Goal: Transaction & Acquisition: Purchase product/service

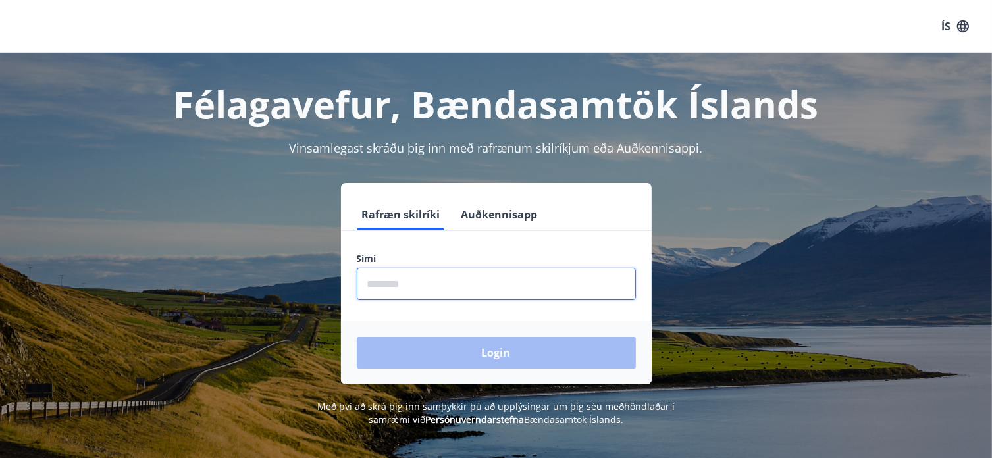
click at [394, 282] on input "phone" at bounding box center [496, 284] width 279 height 32
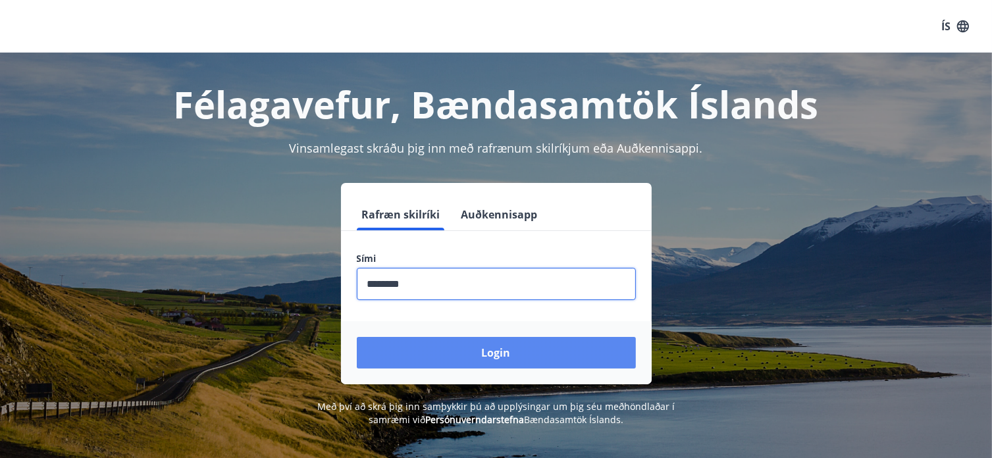
type input "********"
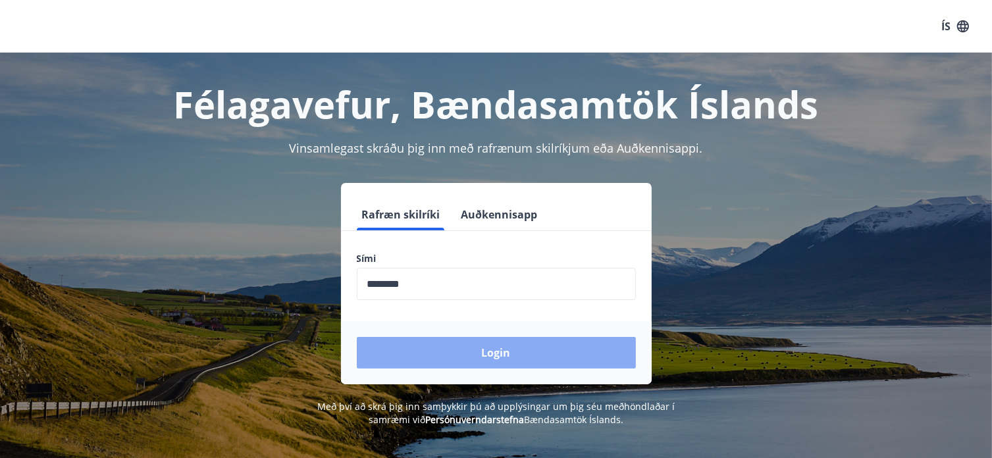
click at [437, 352] on button "Login" at bounding box center [496, 353] width 279 height 32
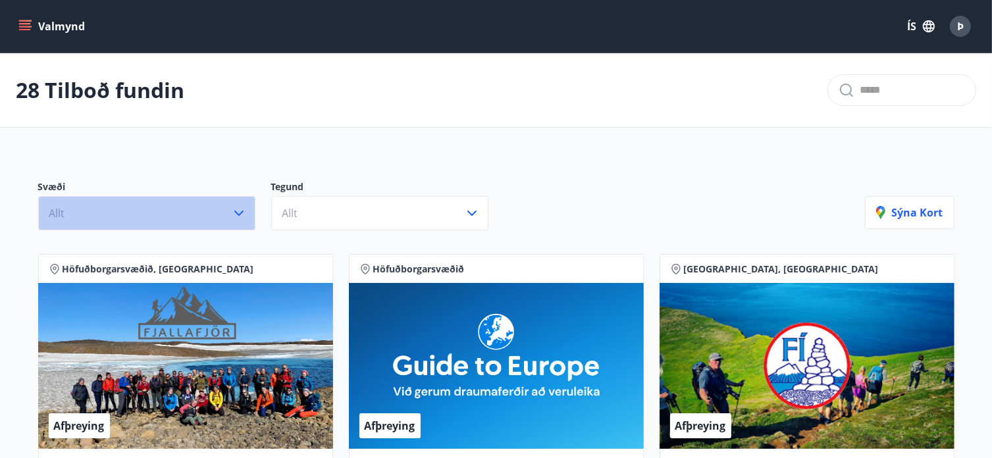
click at [242, 213] on icon "button" at bounding box center [239, 213] width 16 height 16
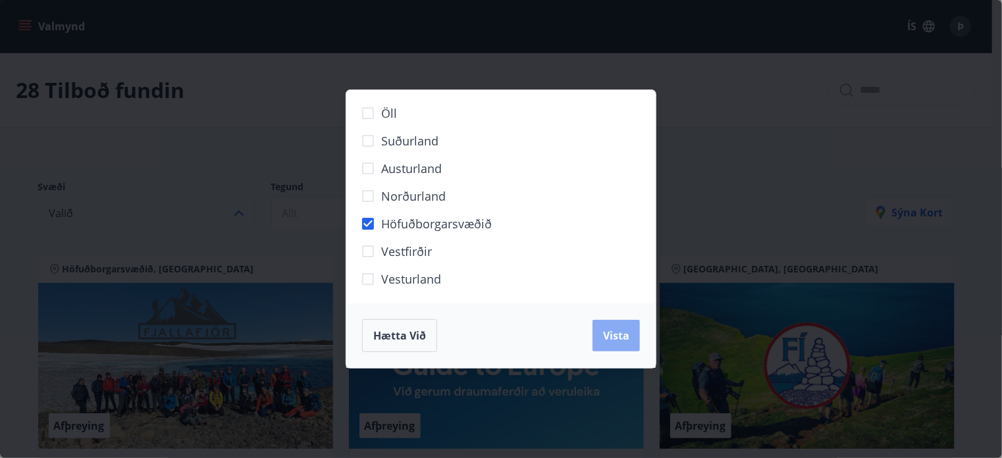
click at [608, 334] on span "Vista" at bounding box center [616, 335] width 26 height 14
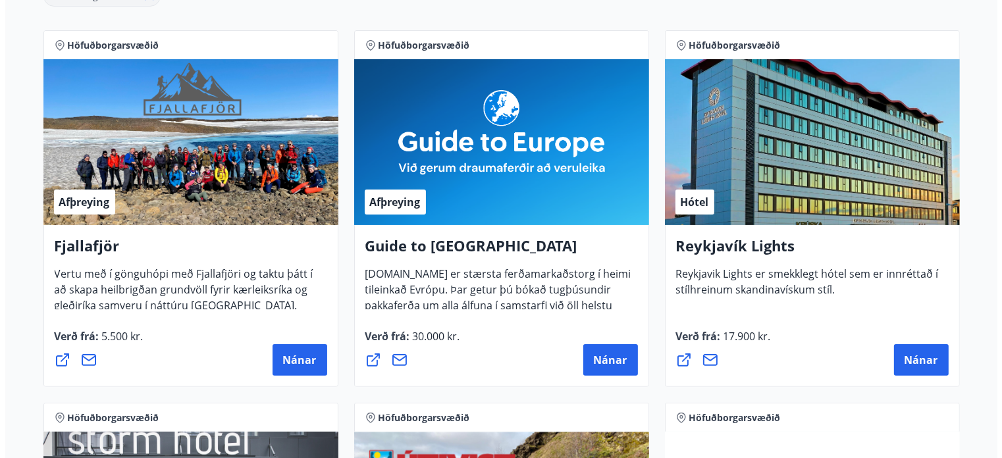
scroll to position [329, 0]
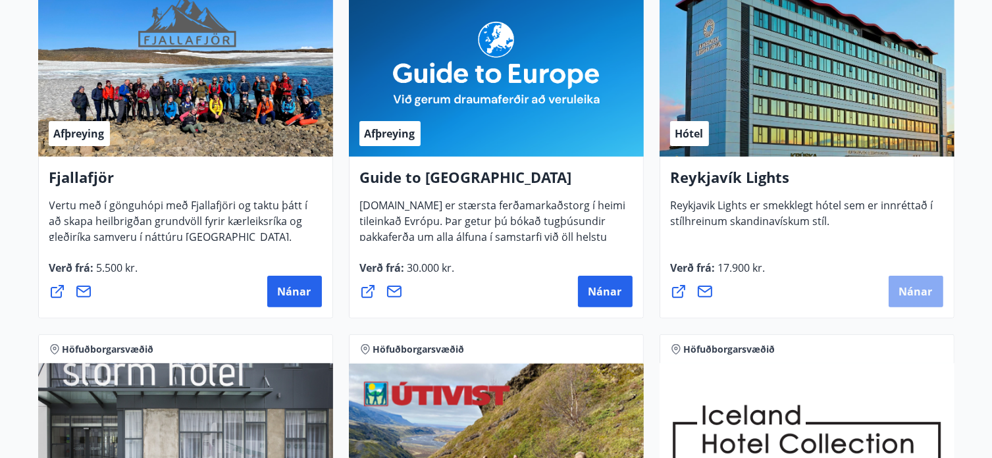
click at [916, 294] on span "Nánar" at bounding box center [916, 291] width 34 height 14
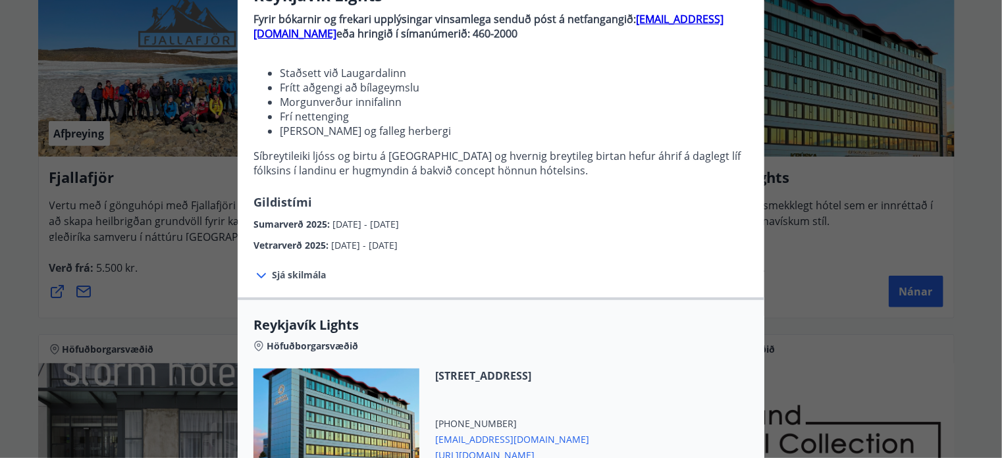
scroll to position [197, 0]
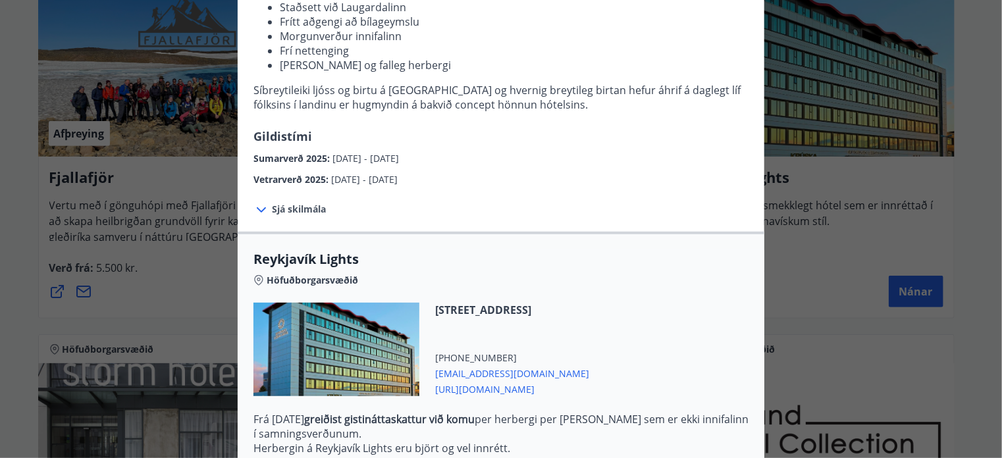
click at [298, 210] on span "Sjá skilmála" at bounding box center [299, 209] width 54 height 13
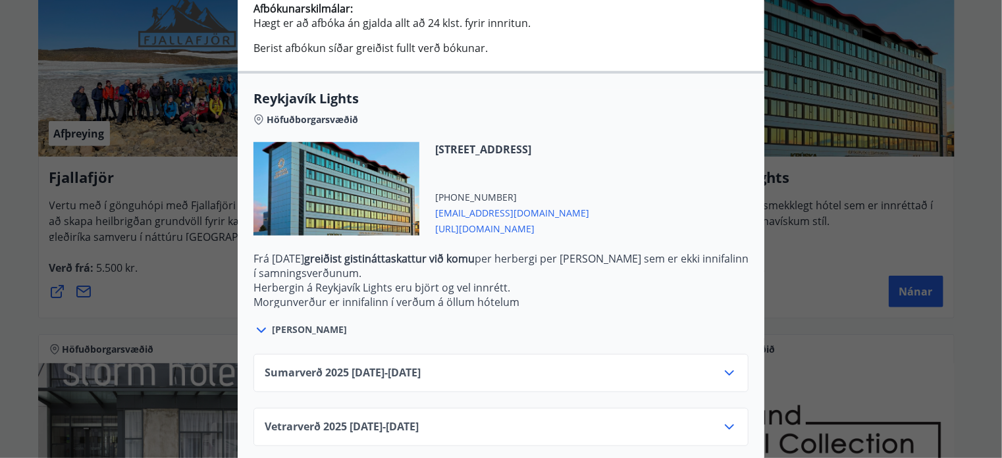
scroll to position [490, 0]
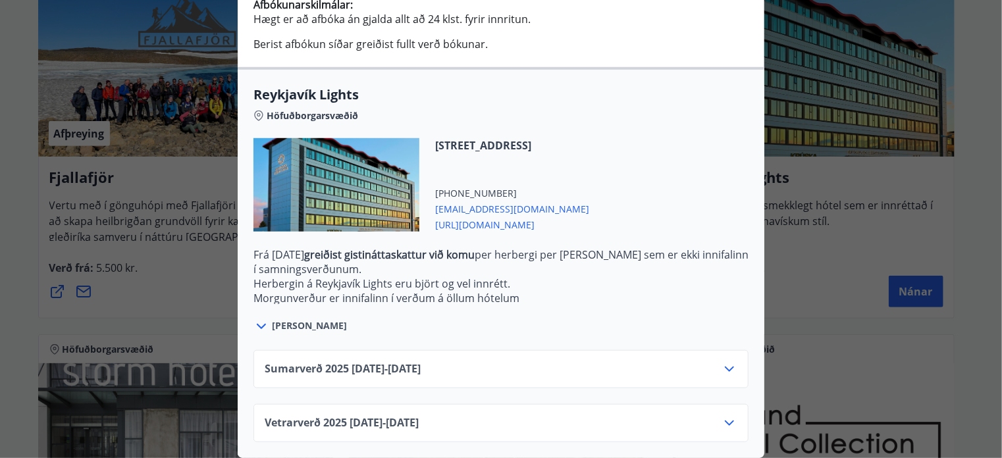
click at [724, 415] on icon at bounding box center [729, 423] width 16 height 16
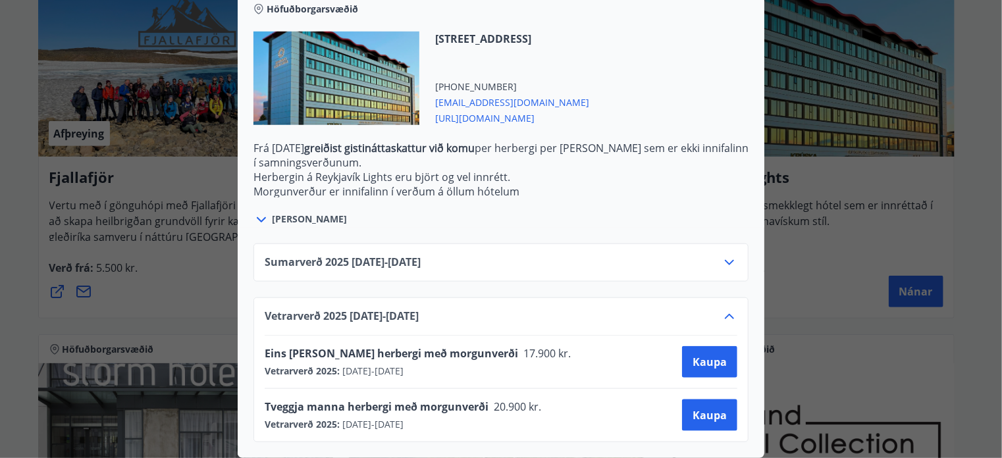
scroll to position [596, 0]
click at [696, 408] on span "Kaupa" at bounding box center [709, 415] width 34 height 14
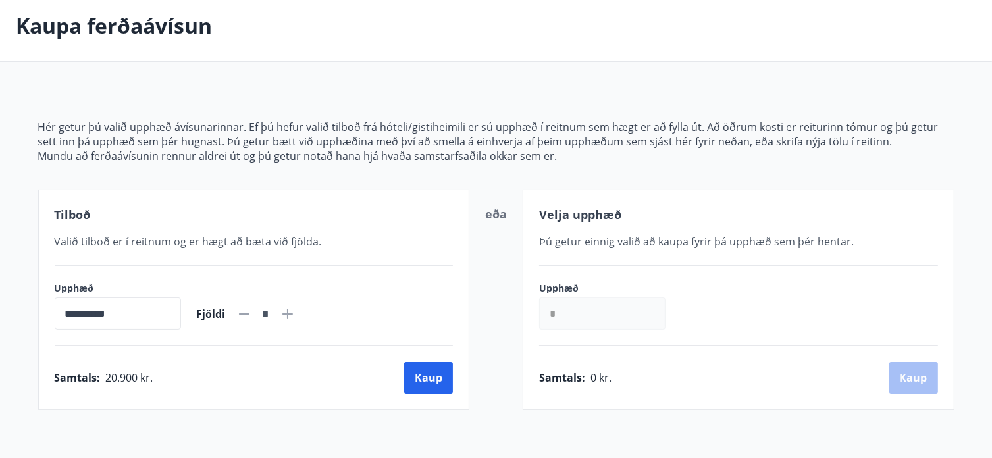
scroll to position [176, 0]
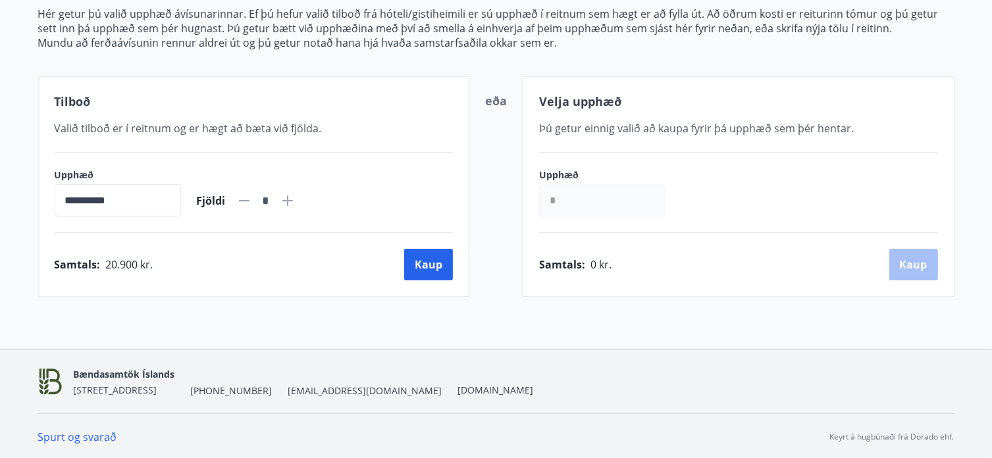
click at [296, 199] on icon at bounding box center [288, 201] width 16 height 16
type input "*"
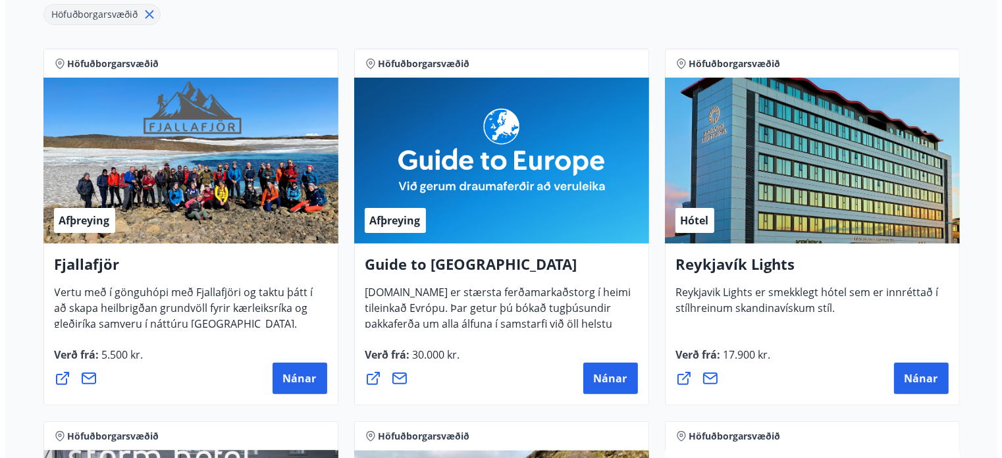
scroll to position [374, 0]
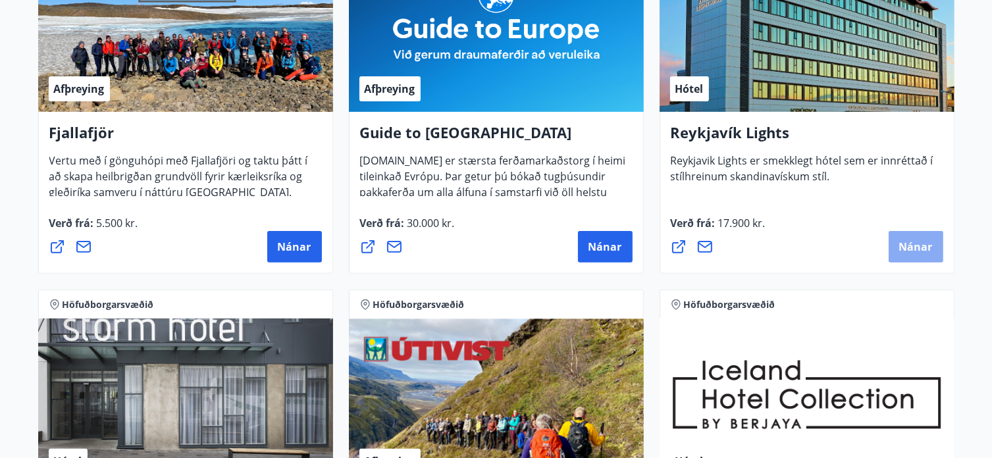
click at [912, 245] on span "Nánar" at bounding box center [916, 247] width 34 height 14
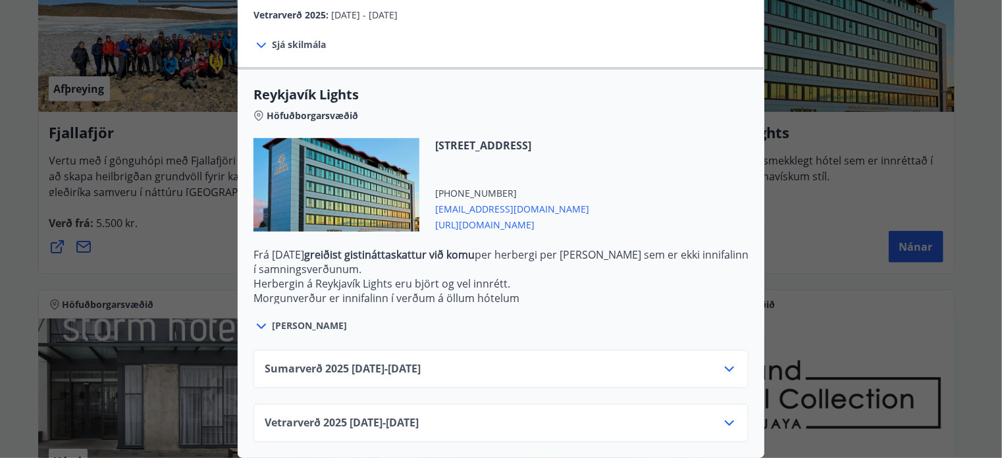
scroll to position [371, 0]
click at [727, 421] on icon at bounding box center [729, 423] width 9 height 5
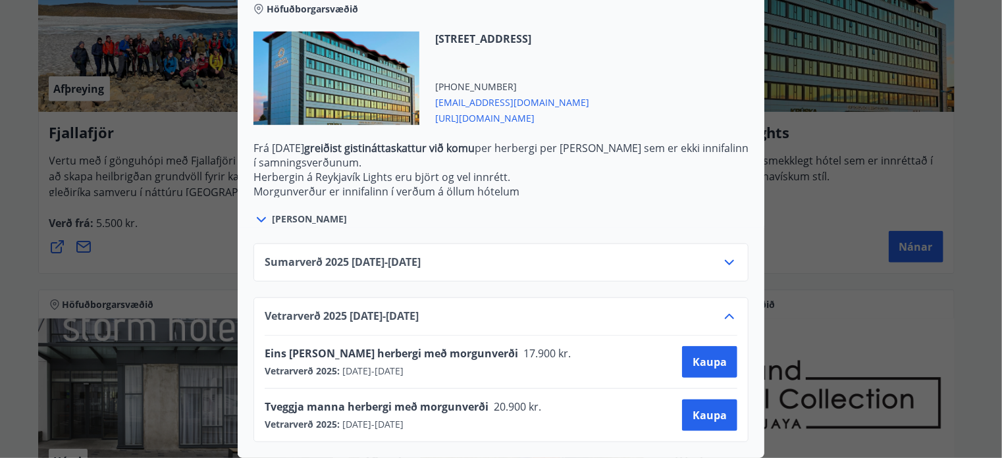
scroll to position [477, 0]
click at [698, 408] on span "Kaupa" at bounding box center [709, 415] width 34 height 14
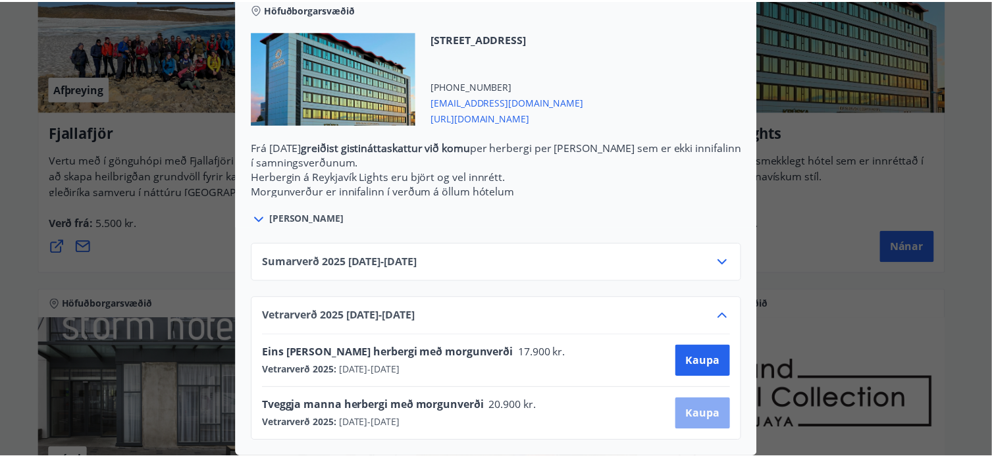
scroll to position [134, 0]
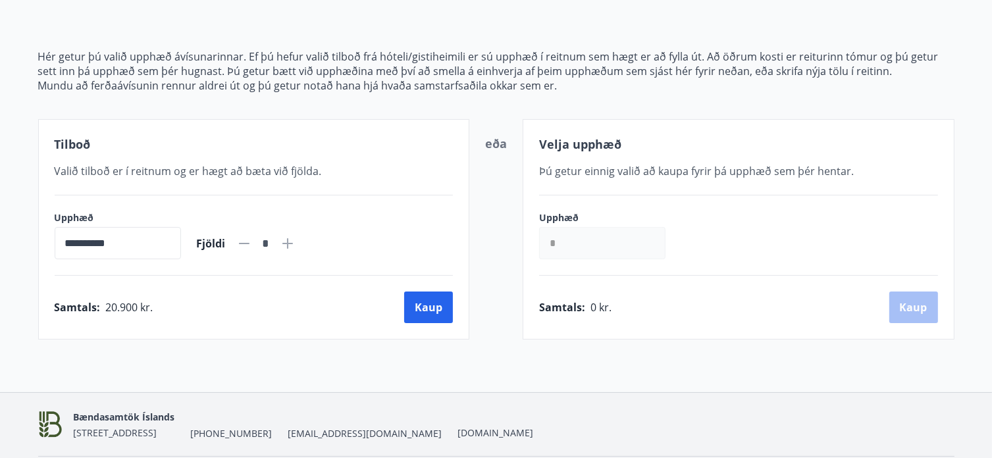
click at [296, 240] on icon at bounding box center [288, 244] width 16 height 16
type input "*"
click at [421, 307] on button "Kaup" at bounding box center [428, 308] width 49 height 32
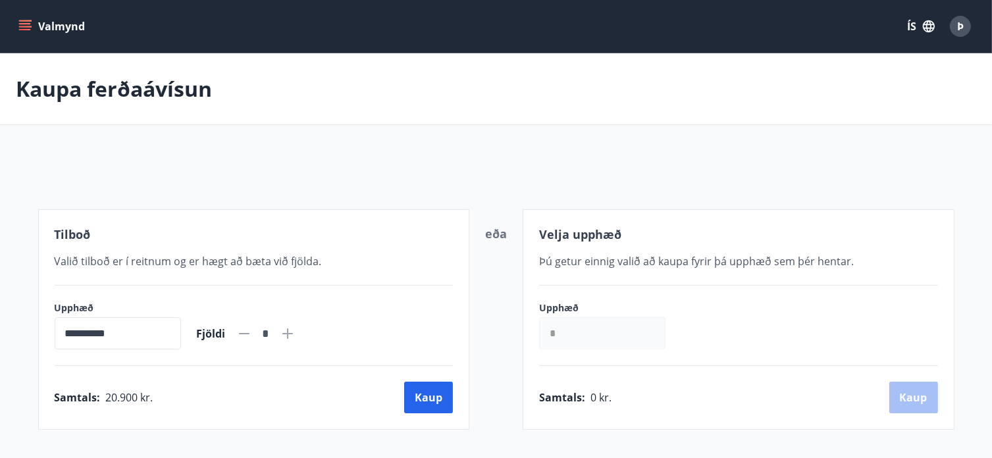
scroll to position [134, 0]
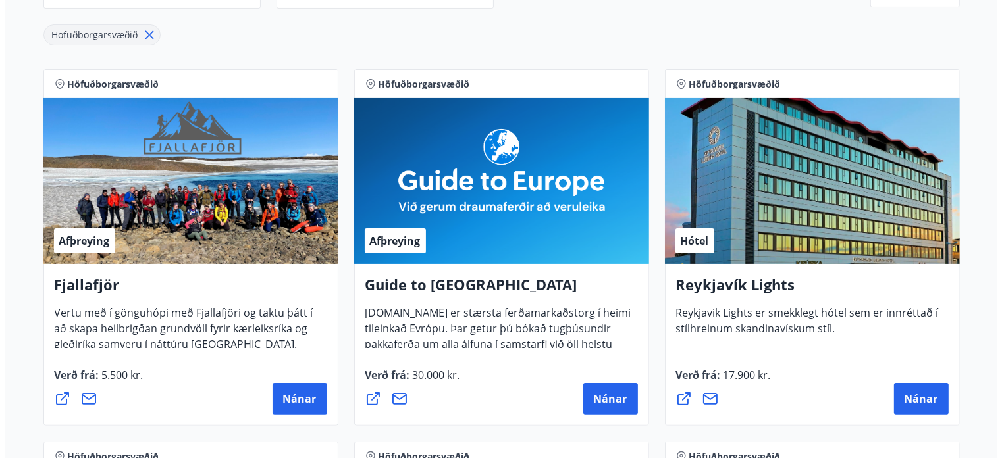
scroll to position [397, 0]
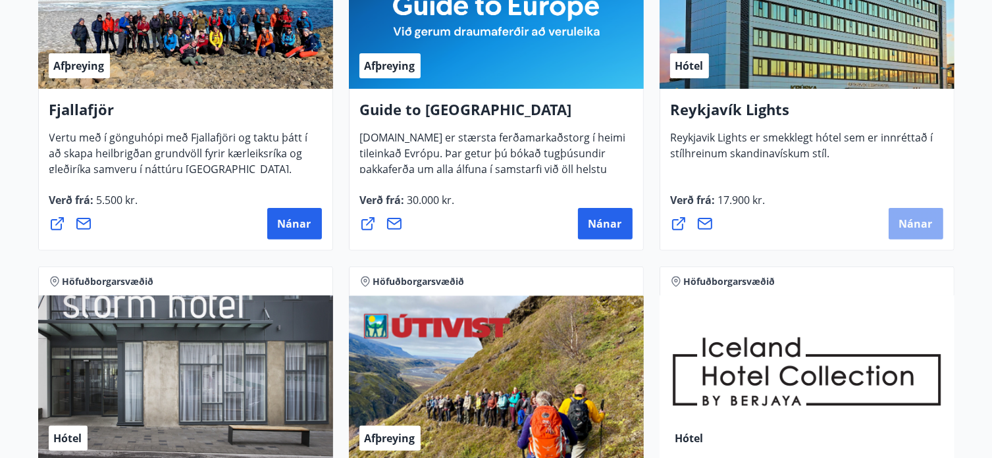
click at [914, 222] on span "Nánar" at bounding box center [916, 224] width 34 height 14
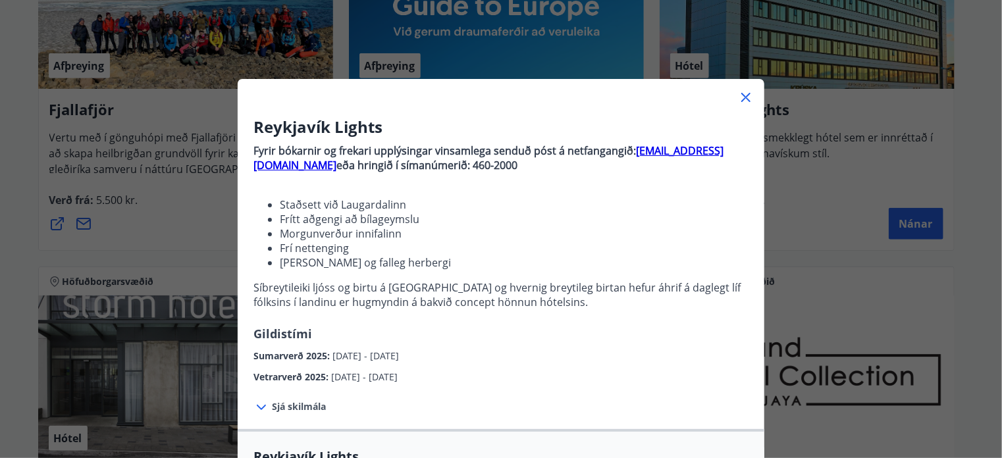
click at [656, 151] on strong "bokanir@keahotels.is" at bounding box center [488, 157] width 470 height 29
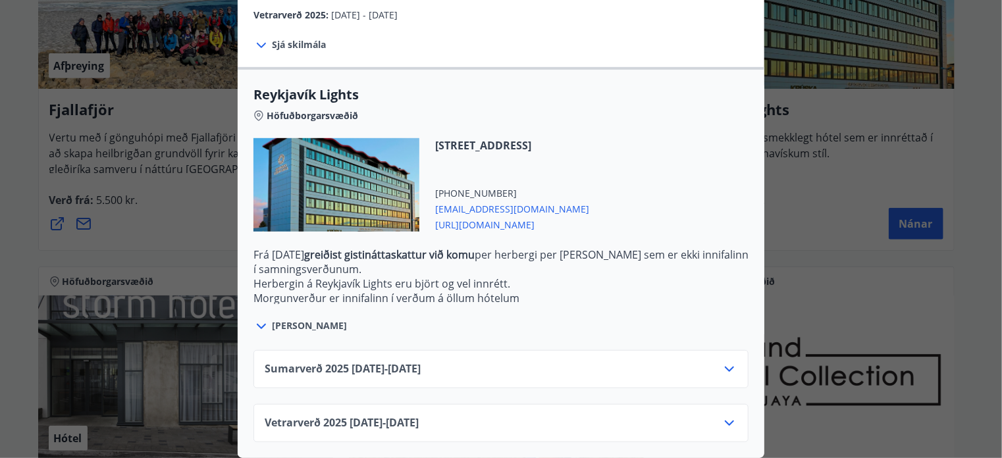
scroll to position [371, 0]
click at [472, 200] on span "reykjaviklights@keahotels.is" at bounding box center [512, 208] width 154 height 16
click at [484, 200] on span "reykjaviklights@keahotels.is" at bounding box center [512, 208] width 154 height 16
click at [723, 415] on icon at bounding box center [729, 423] width 16 height 16
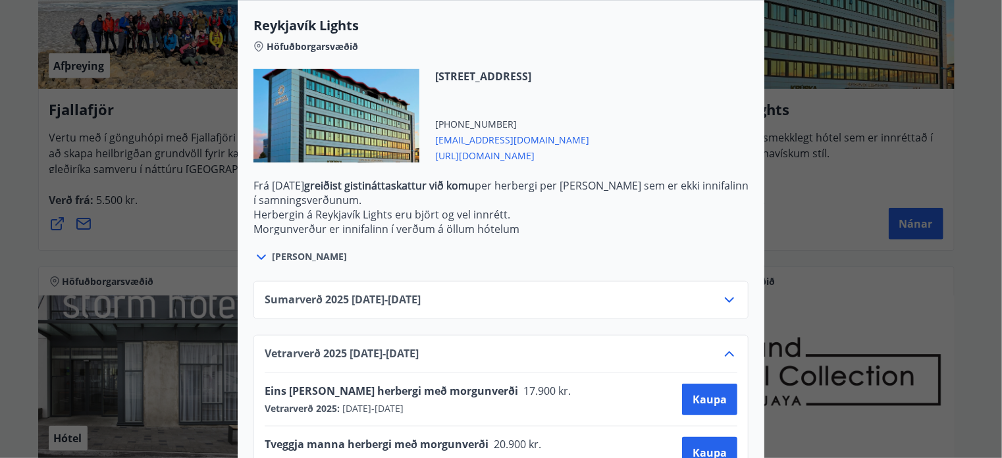
scroll to position [477, 0]
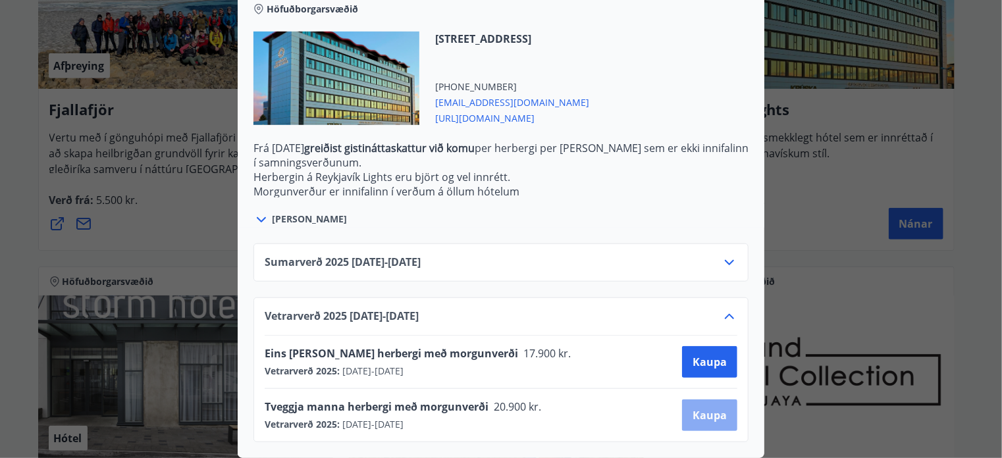
click at [698, 408] on span "Kaupa" at bounding box center [709, 415] width 34 height 14
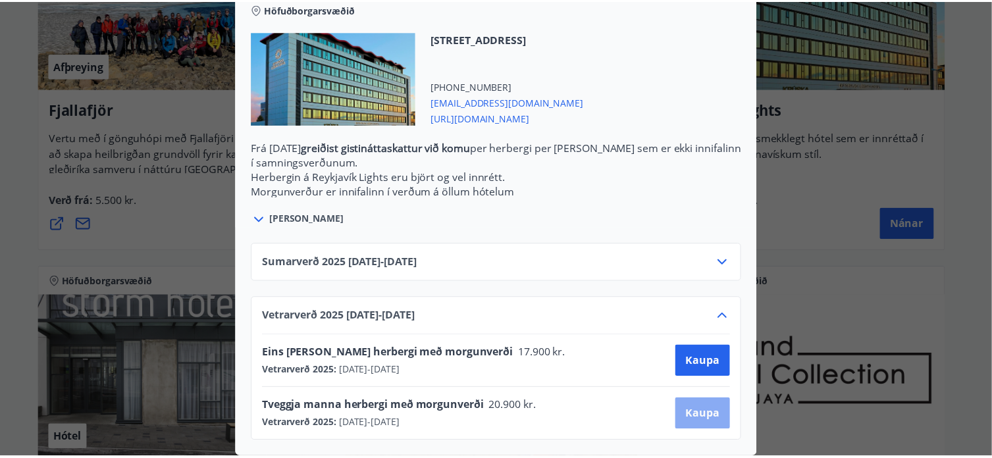
scroll to position [134, 0]
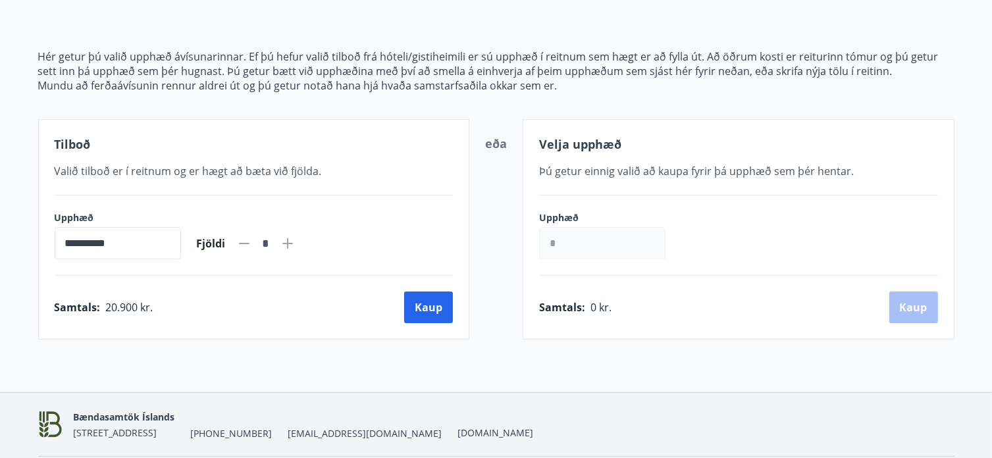
click at [293, 243] on icon at bounding box center [287, 243] width 11 height 11
type input "*"
click at [422, 304] on button "Kaup" at bounding box center [428, 308] width 49 height 32
click at [296, 242] on icon at bounding box center [288, 244] width 16 height 16
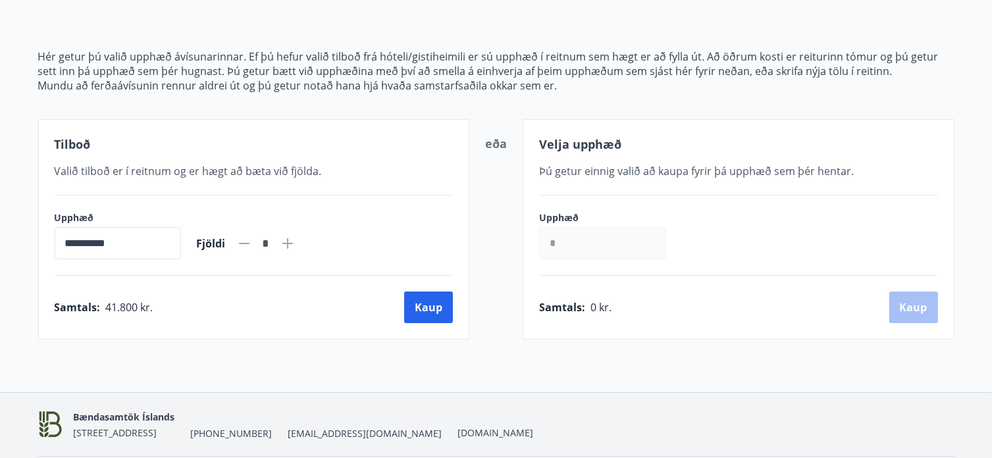
type input "*"
click at [419, 309] on button "Kaup" at bounding box center [428, 308] width 49 height 32
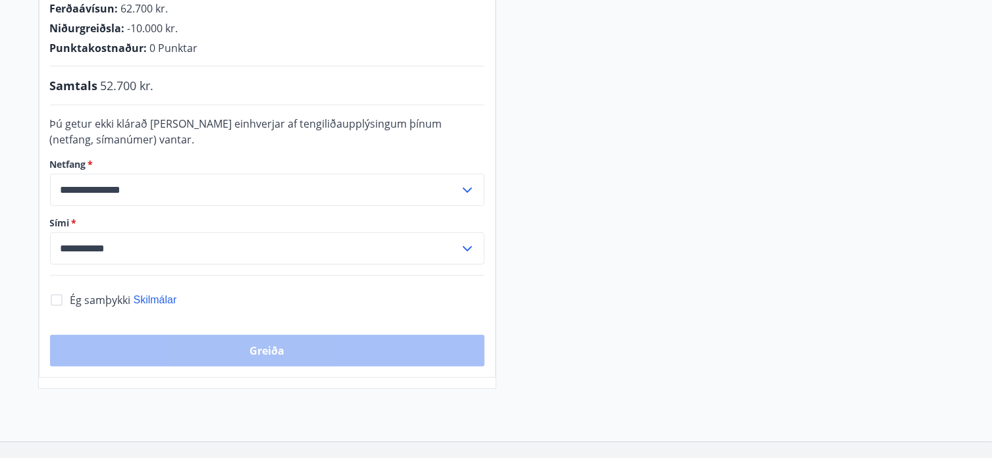
scroll to position [331, 0]
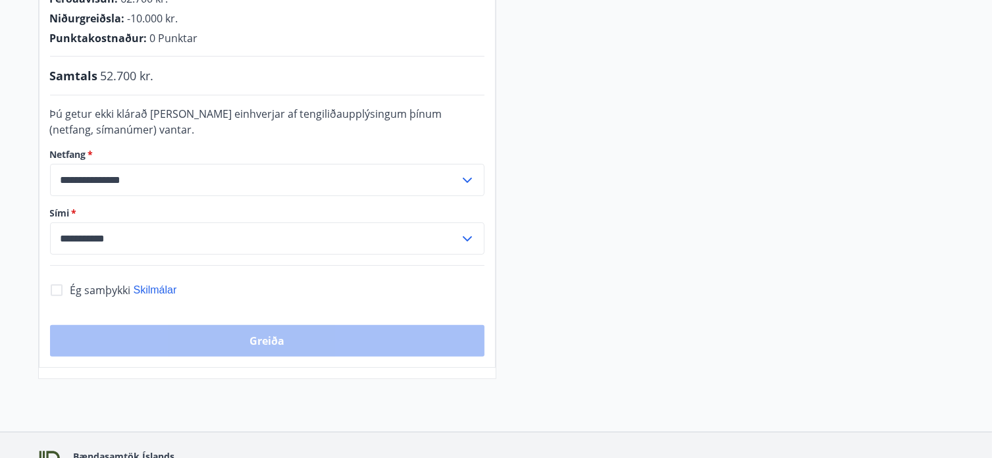
click at [466, 176] on icon at bounding box center [467, 180] width 16 height 16
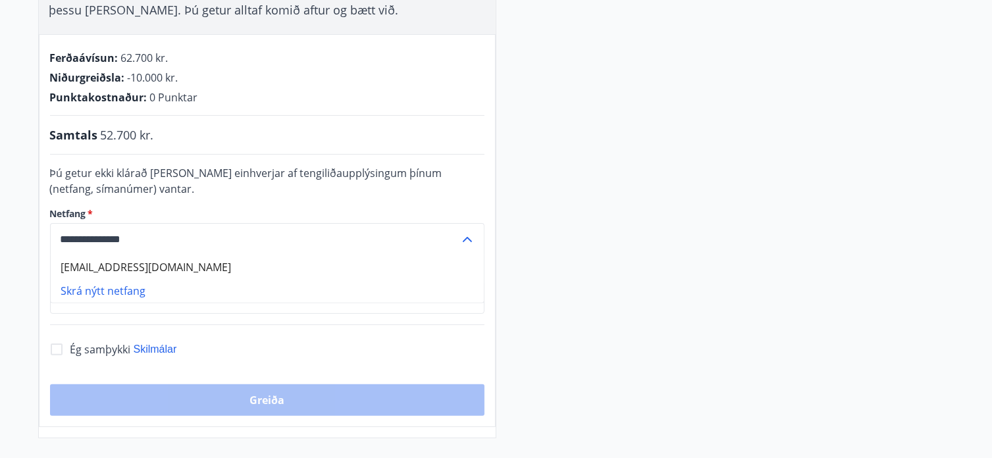
scroll to position [197, 0]
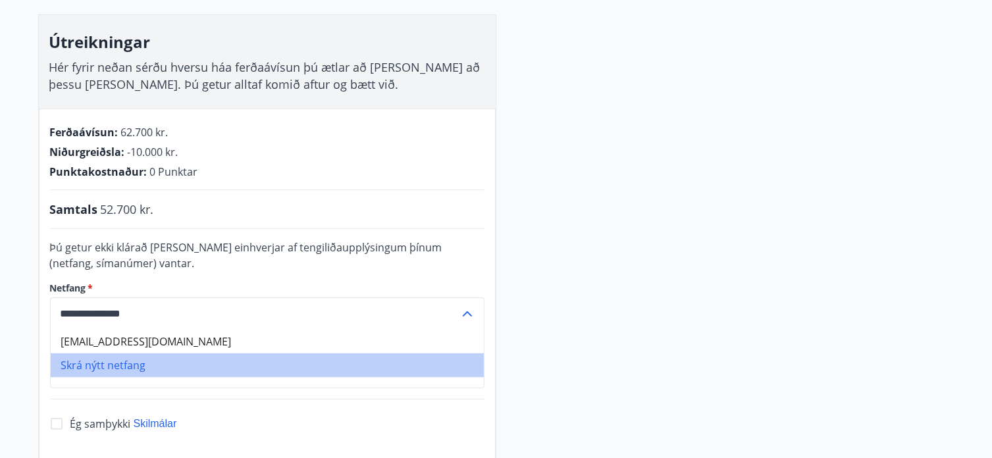
click at [112, 365] on li "Skrá nýtt netfang" at bounding box center [267, 365] width 433 height 24
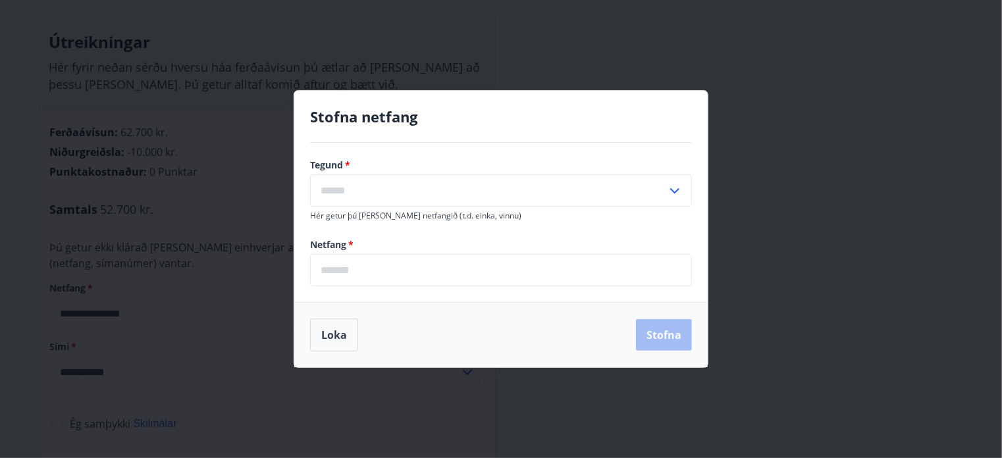
click at [677, 189] on icon at bounding box center [675, 191] width 16 height 16
click at [342, 217] on li "Heima" at bounding box center [501, 219] width 380 height 24
type input "*****"
click at [336, 271] on input "email" at bounding box center [501, 270] width 382 height 32
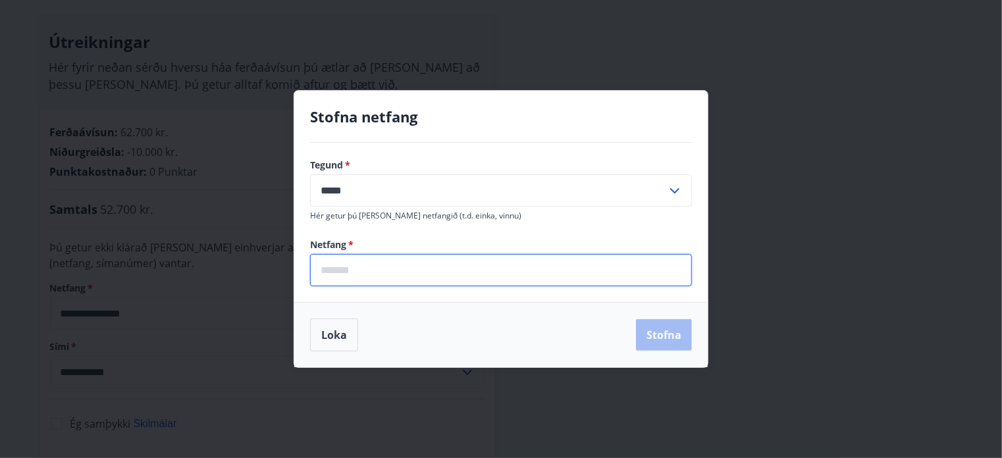
type input "**********"
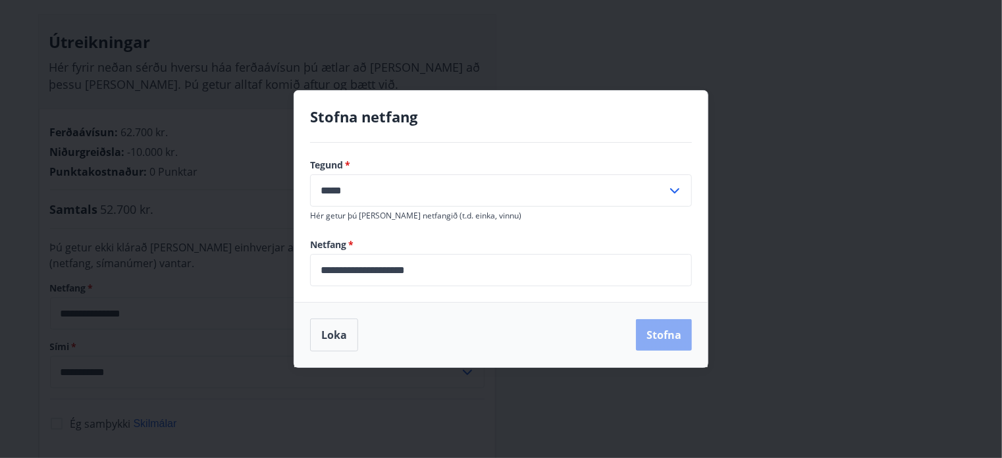
click at [653, 336] on button "Stofna" at bounding box center [664, 335] width 56 height 32
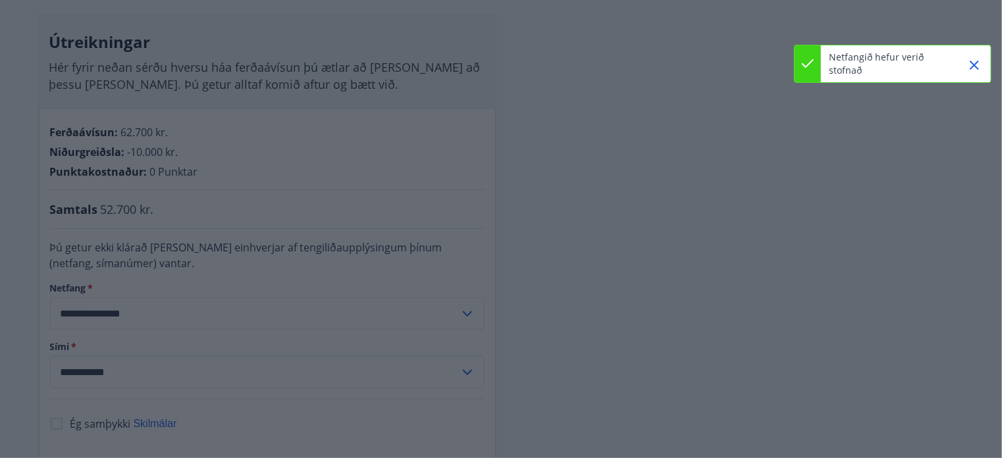
type input "**********"
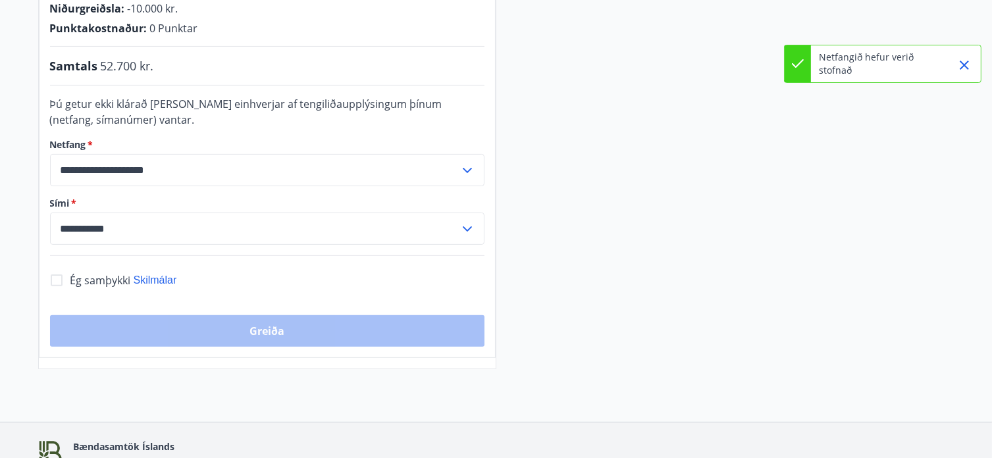
scroll to position [395, 0]
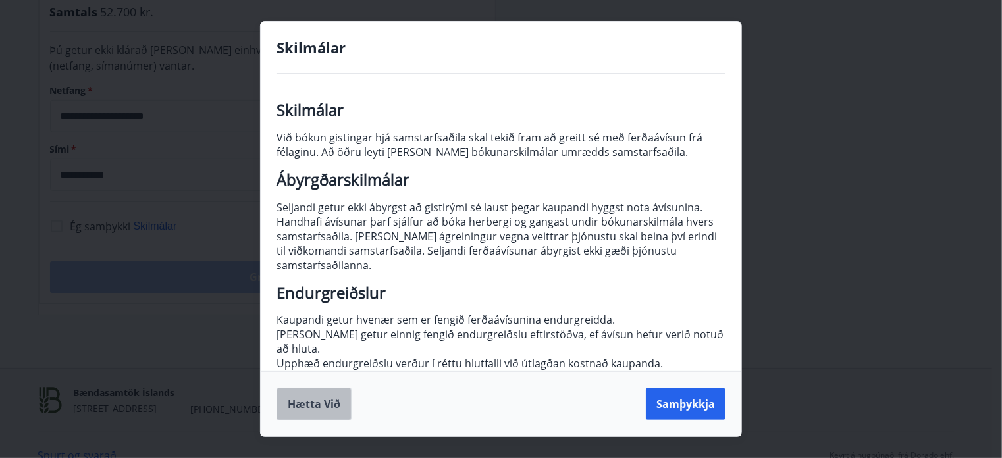
click at [306, 397] on button "Hætta við" at bounding box center [313, 404] width 75 height 33
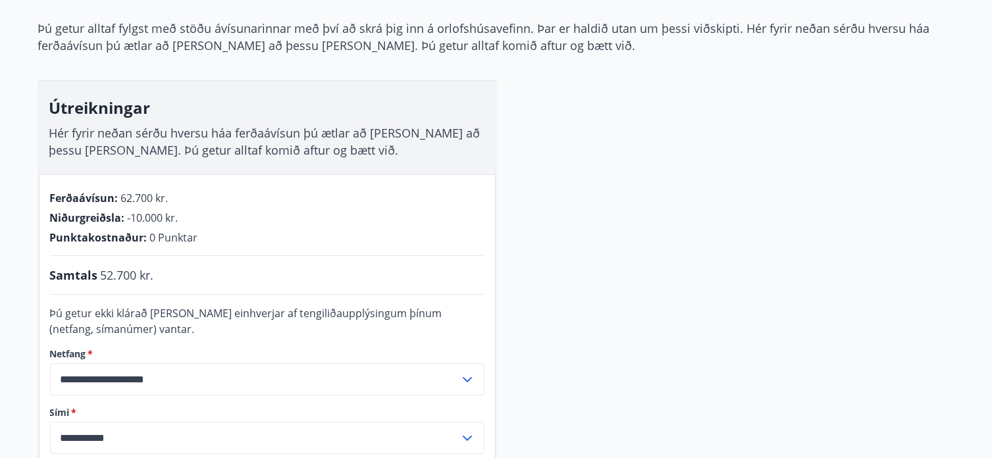
scroll to position [0, 0]
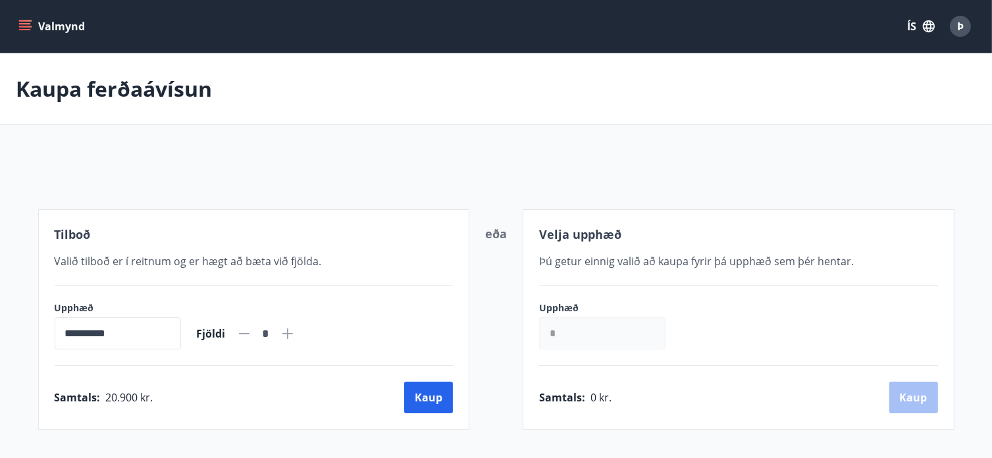
scroll to position [134, 0]
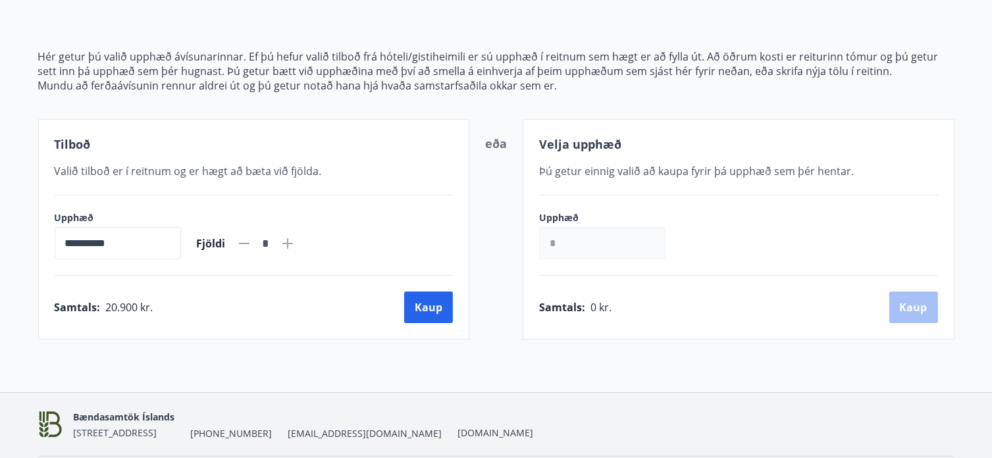
click at [296, 242] on icon at bounding box center [288, 244] width 16 height 16
type input "*"
click at [419, 305] on button "Kaup" at bounding box center [428, 308] width 49 height 32
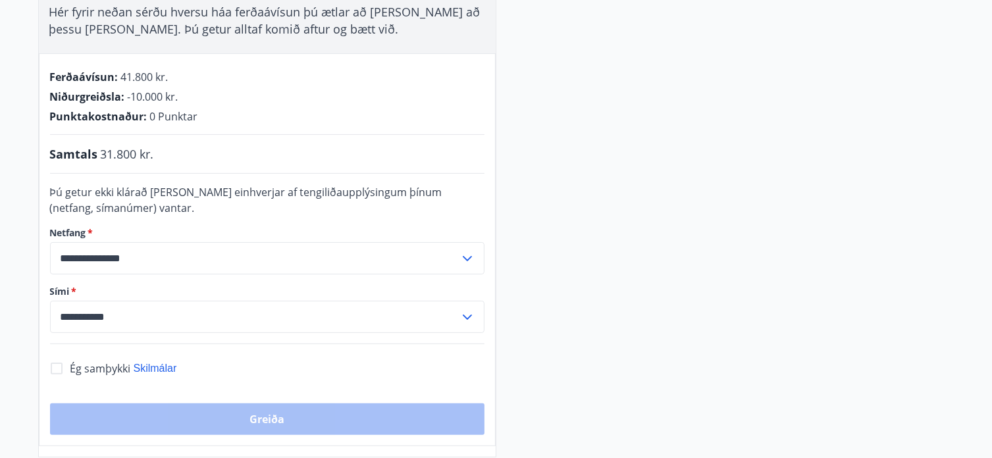
scroll to position [265, 0]
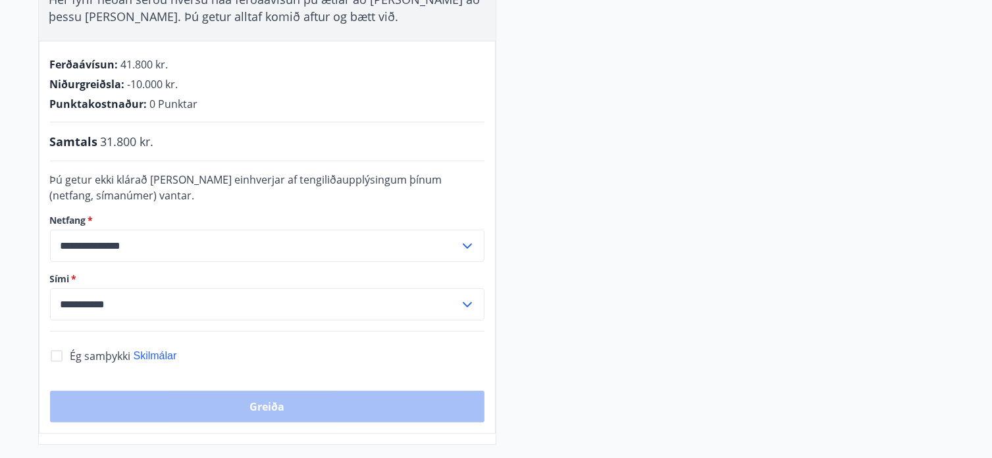
click at [469, 241] on icon at bounding box center [467, 246] width 16 height 16
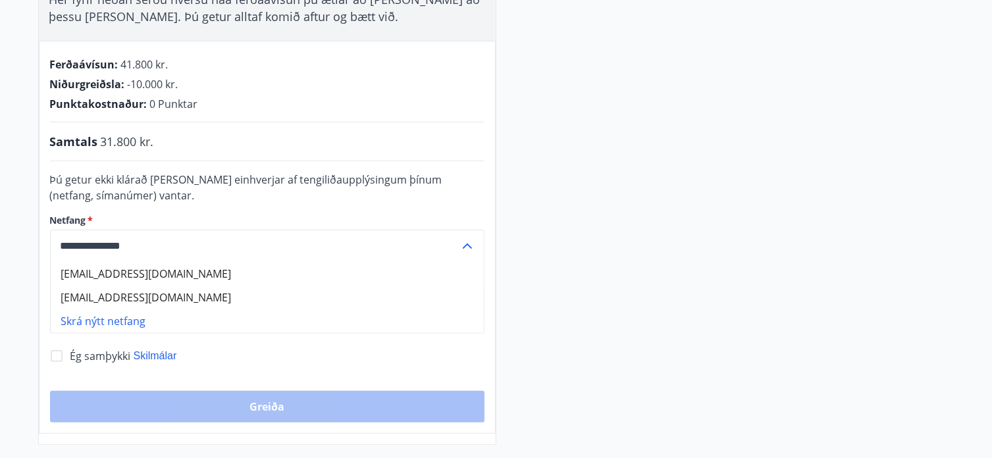
click at [153, 321] on li "Skrá nýtt netfang" at bounding box center [267, 321] width 433 height 24
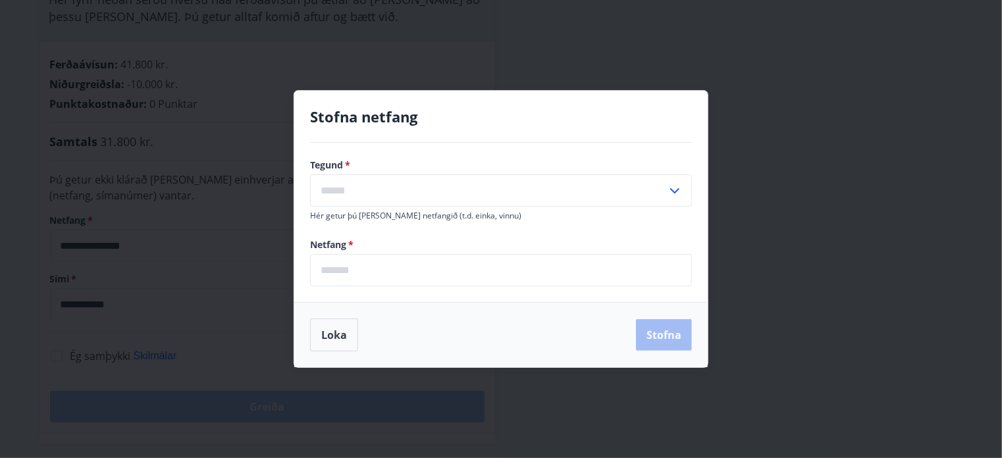
click at [677, 189] on icon at bounding box center [675, 191] width 16 height 16
click at [336, 217] on li "Vinnu" at bounding box center [501, 219] width 380 height 24
click at [360, 192] on input "*****" at bounding box center [488, 190] width 357 height 32
click at [341, 242] on li "Annað" at bounding box center [501, 242] width 380 height 24
type input "*****"
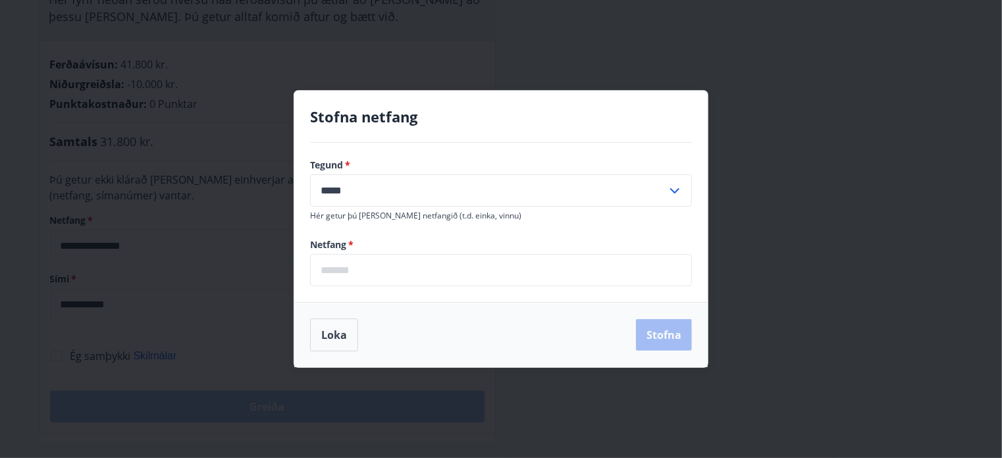
click at [326, 271] on input "email" at bounding box center [501, 270] width 382 height 32
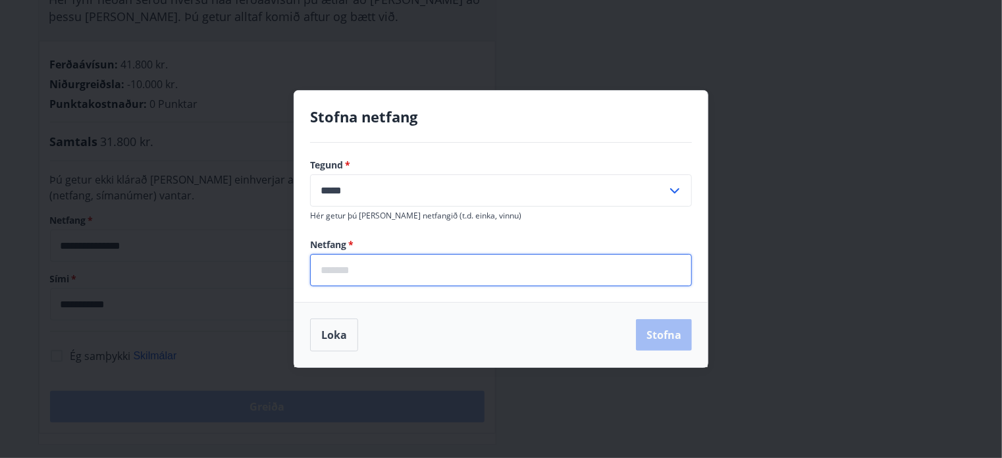
type input "**********"
click at [651, 331] on button "Stofna" at bounding box center [664, 335] width 56 height 32
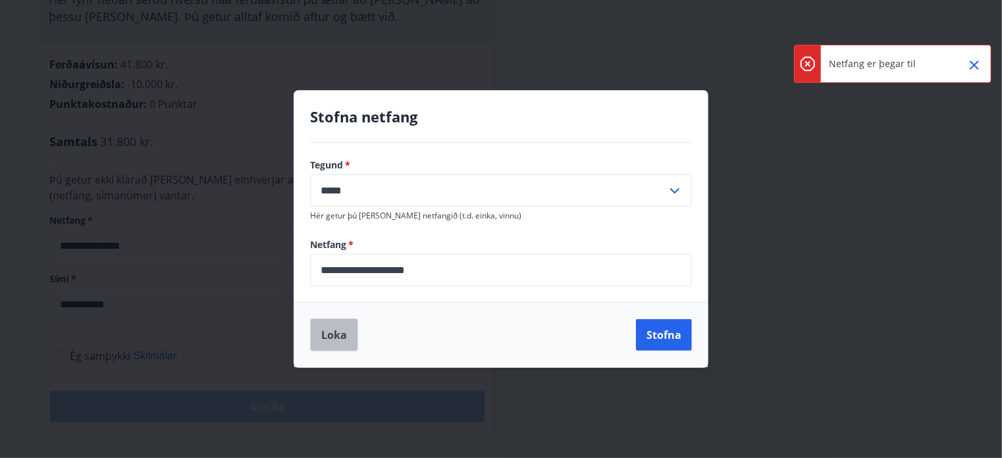
click at [338, 337] on button "Loka" at bounding box center [334, 335] width 48 height 33
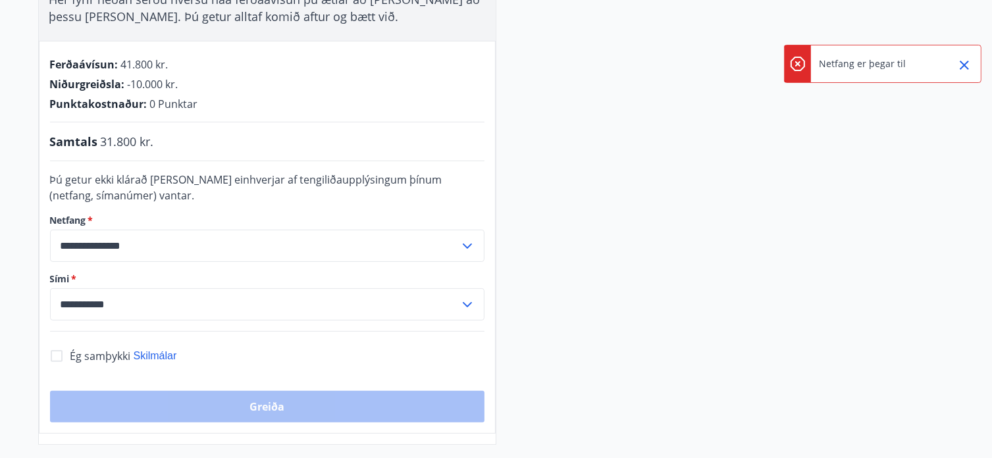
click at [467, 244] on icon at bounding box center [467, 246] width 16 height 16
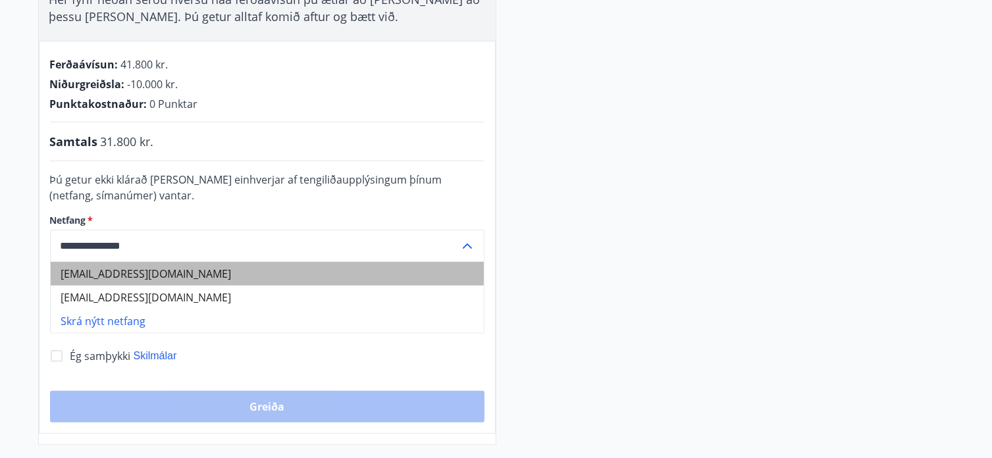
click at [132, 273] on li "melafruin@hotmail.com" at bounding box center [267, 274] width 433 height 24
type input "**********"
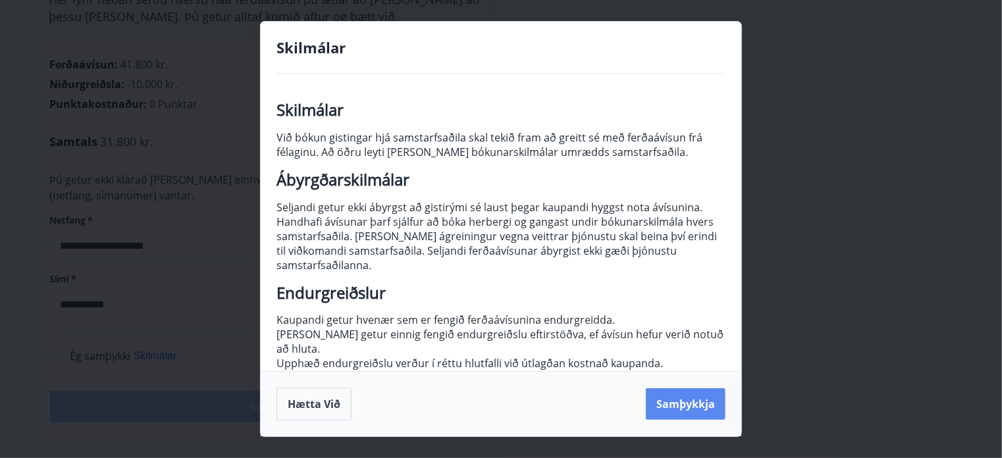
click at [685, 405] on button "Samþykkja" at bounding box center [686, 404] width 80 height 32
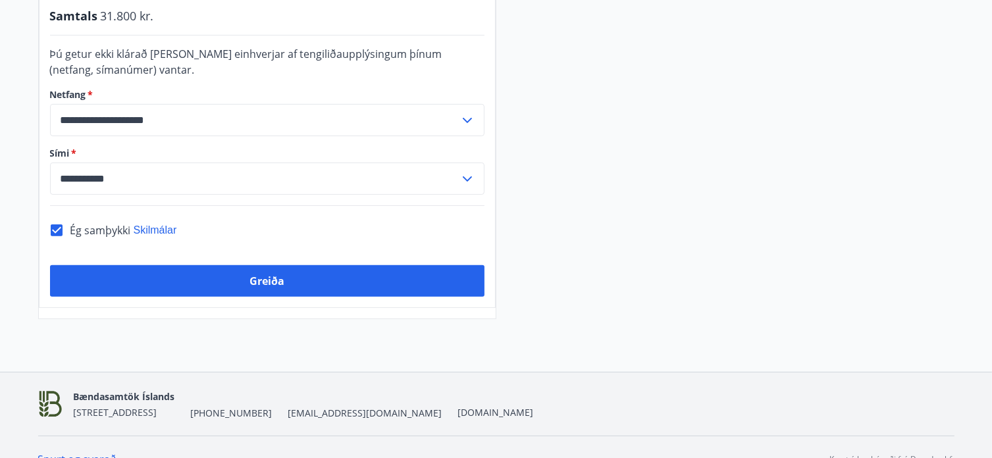
scroll to position [413, 0]
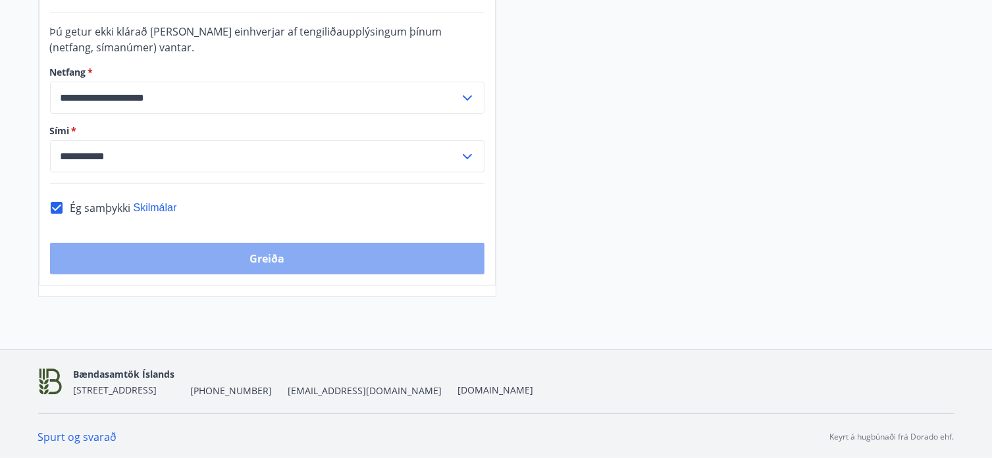
click at [260, 257] on button "Greiða" at bounding box center [267, 259] width 434 height 32
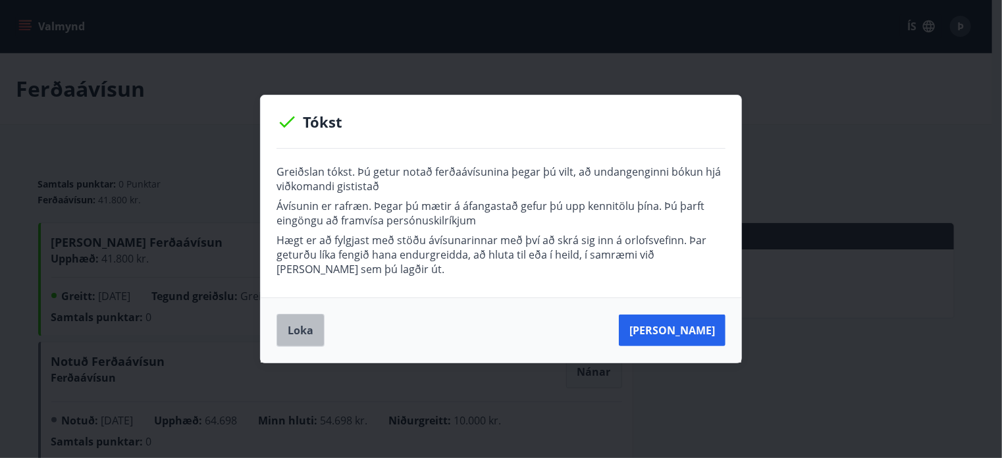
click at [298, 331] on button "Loka" at bounding box center [300, 330] width 48 height 33
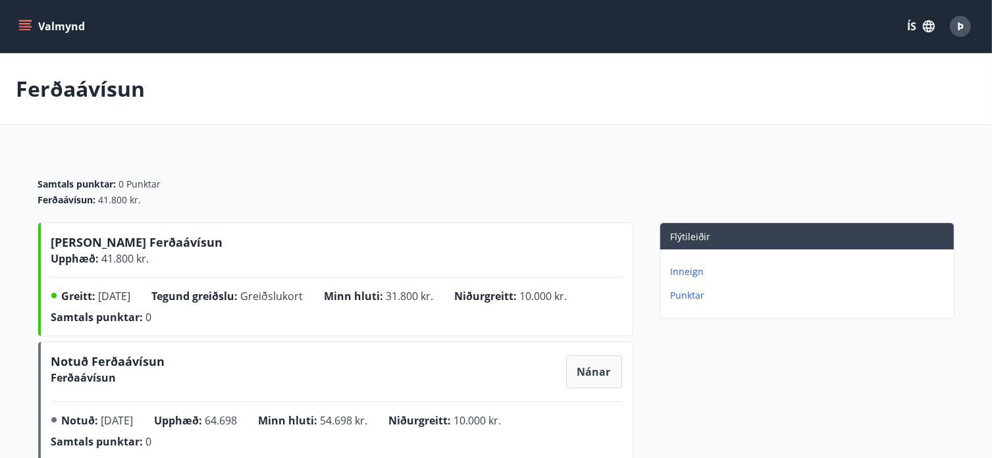
click at [679, 272] on p "Inneign" at bounding box center [810, 271] width 278 height 13
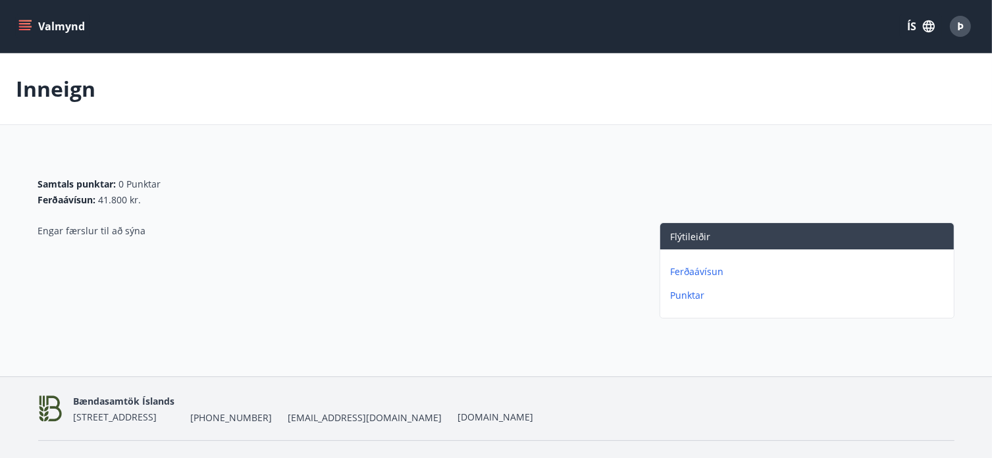
click at [681, 271] on p "Ferðaávísun" at bounding box center [810, 271] width 278 height 13
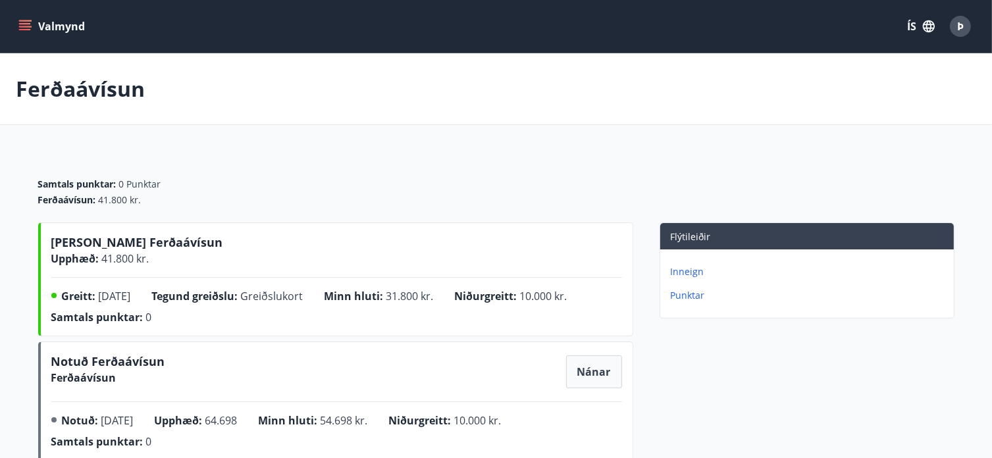
click at [677, 295] on p "Punktar" at bounding box center [810, 295] width 278 height 13
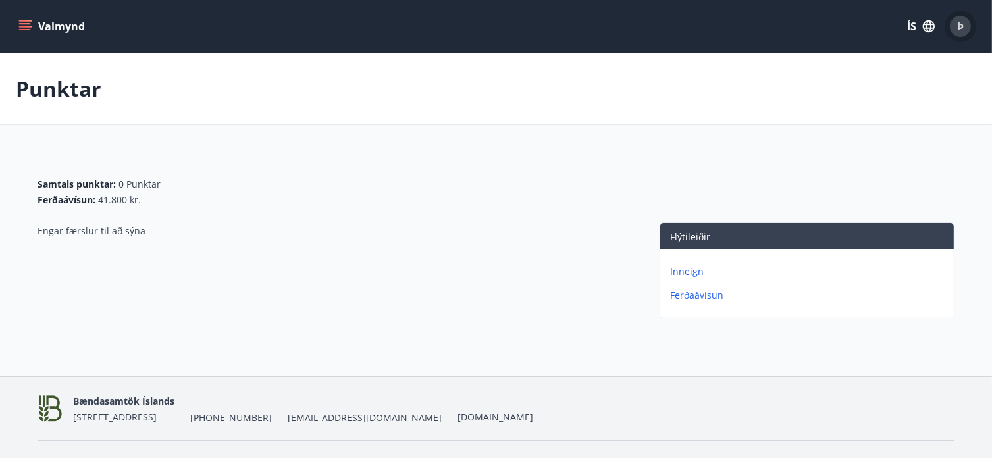
click at [959, 28] on span "Þ" at bounding box center [960, 26] width 7 height 14
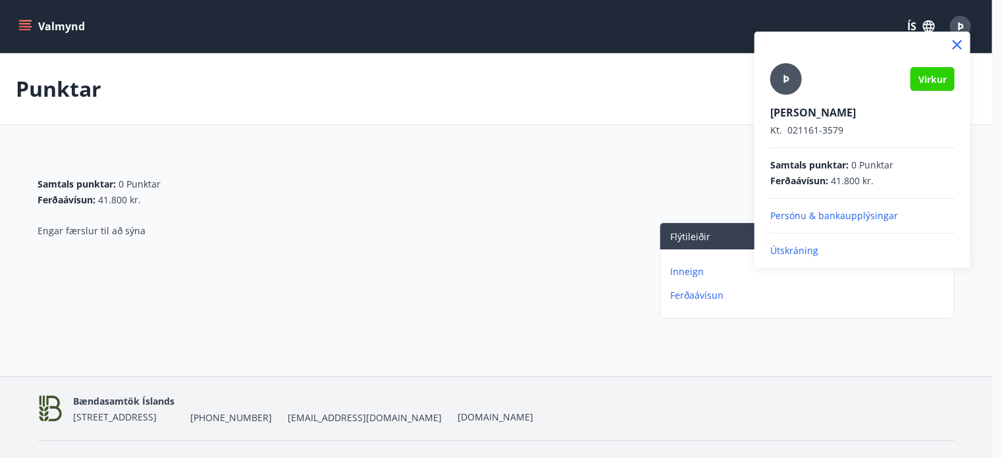
click at [796, 252] on p "Útskráning" at bounding box center [862, 250] width 184 height 13
